Goal: Information Seeking & Learning: Check status

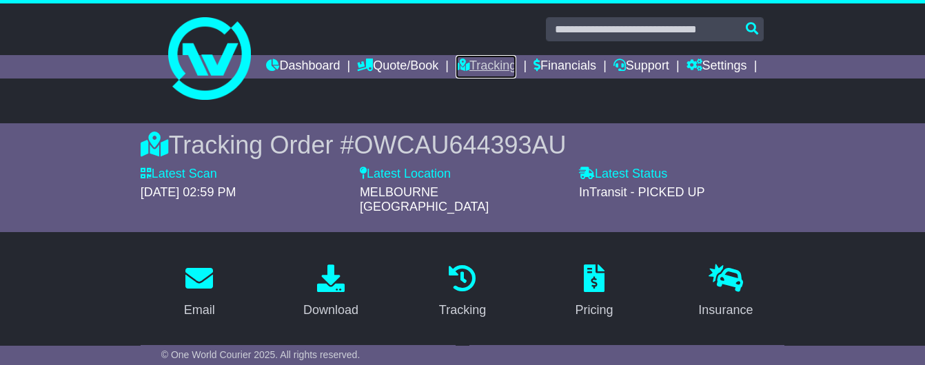
click at [516, 61] on link "Tracking" at bounding box center [486, 66] width 61 height 23
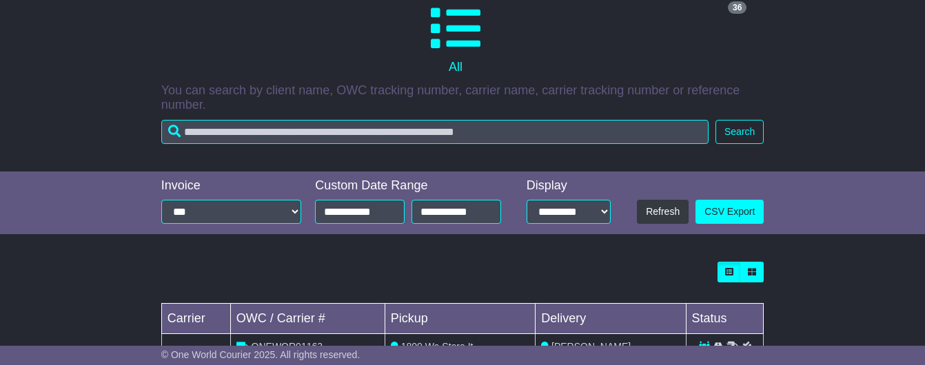
scroll to position [243, 0]
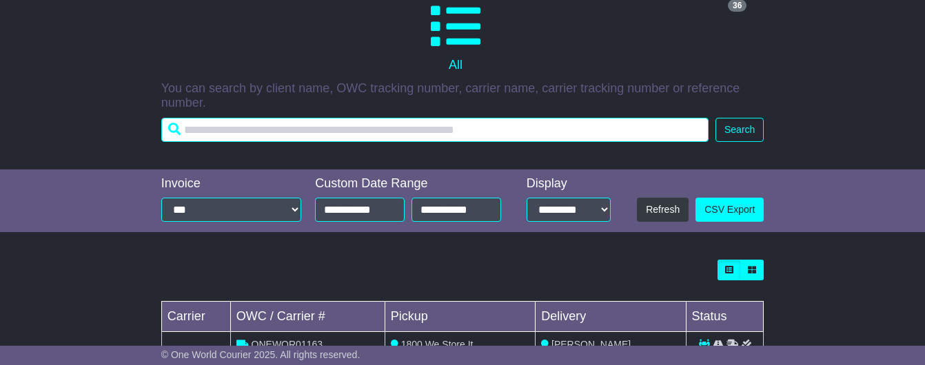
click at [296, 139] on input "text" at bounding box center [434, 130] width 547 height 24
paste input "**********"
type input "**********"
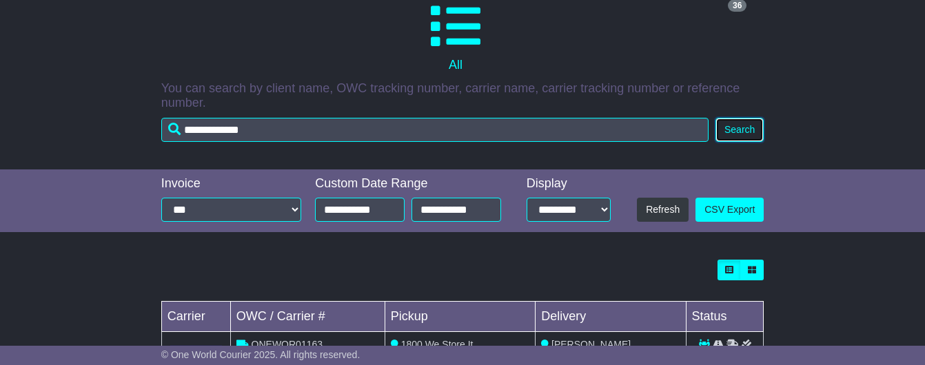
click at [744, 133] on button "Search" at bounding box center [739, 130] width 48 height 24
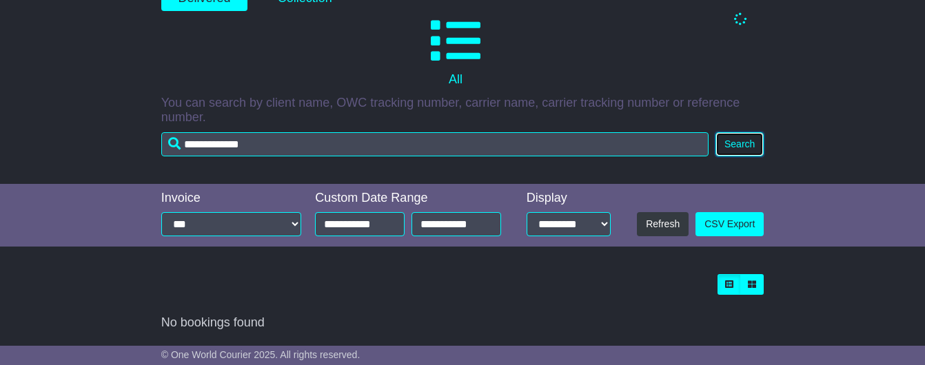
scroll to position [236, 0]
click at [740, 136] on button "Search" at bounding box center [739, 144] width 48 height 24
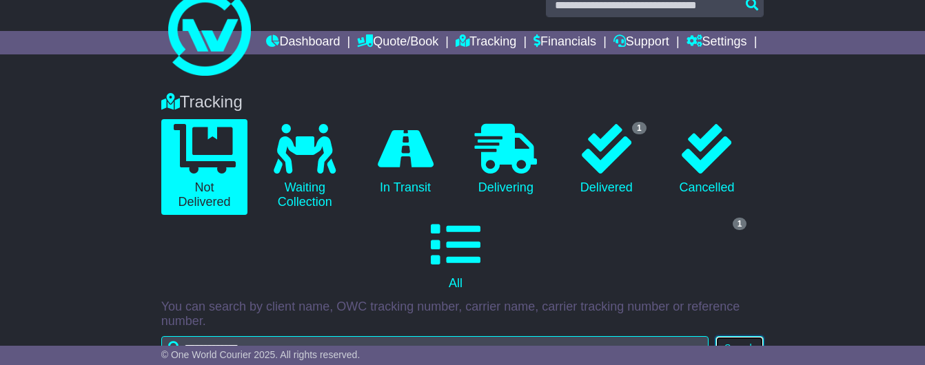
scroll to position [16, 0]
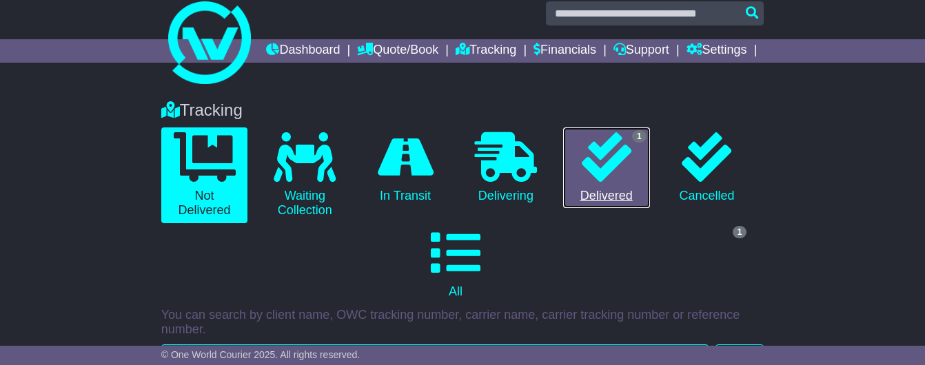
click at [589, 182] on icon at bounding box center [607, 157] width 50 height 50
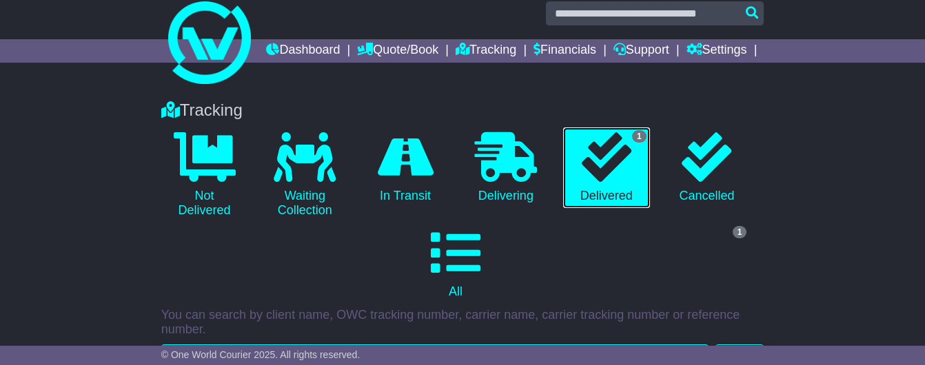
scroll to position [323, 0]
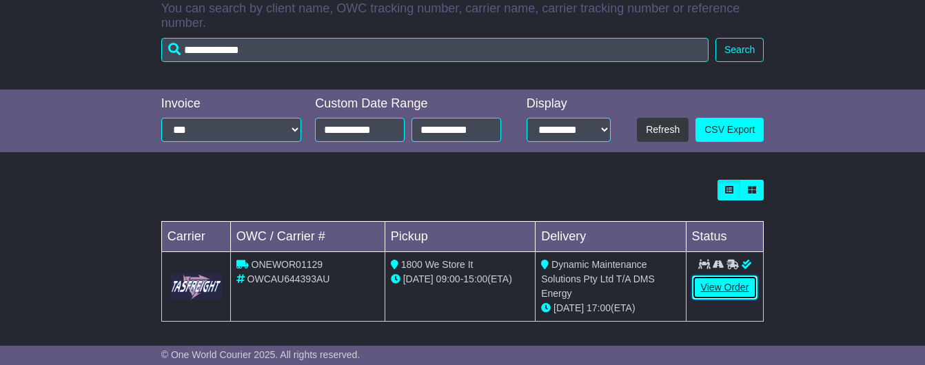
click at [716, 298] on link "View Order" at bounding box center [725, 288] width 66 height 24
